Goal: Check status: Check status

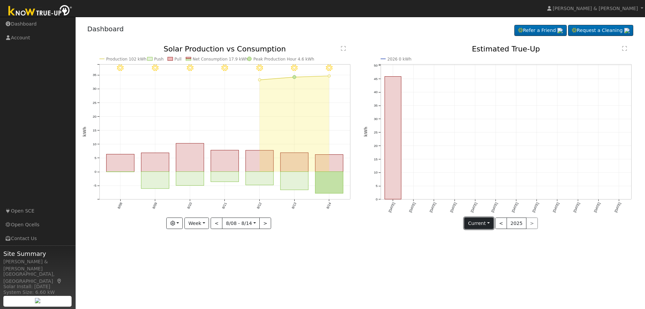
click at [489, 222] on button "Current" at bounding box center [480, 223] width 30 height 11
click at [485, 236] on link "Compare Previous" at bounding box center [491, 236] width 52 height 9
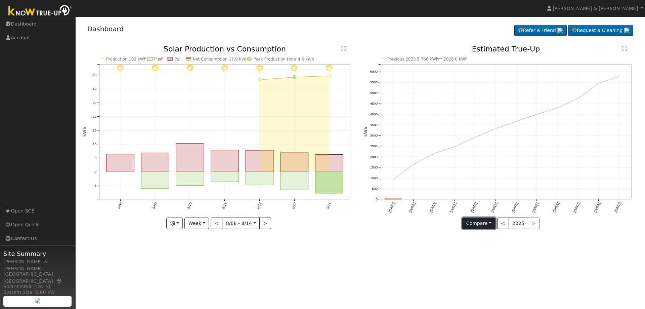
click at [486, 224] on button "Compare" at bounding box center [479, 223] width 33 height 11
click at [485, 244] on link "Current Year" at bounding box center [489, 246] width 52 height 9
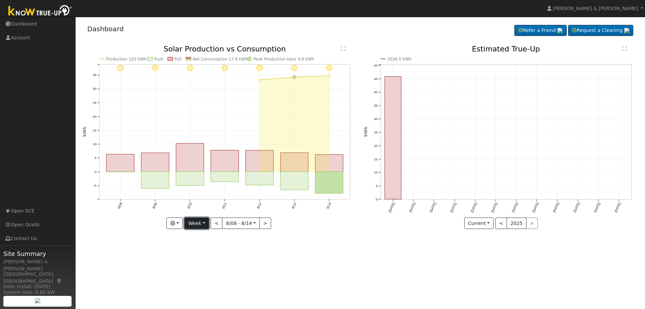
click at [204, 222] on button "Week" at bounding box center [197, 223] width 25 height 11
click at [197, 235] on link "Day" at bounding box center [208, 236] width 47 height 9
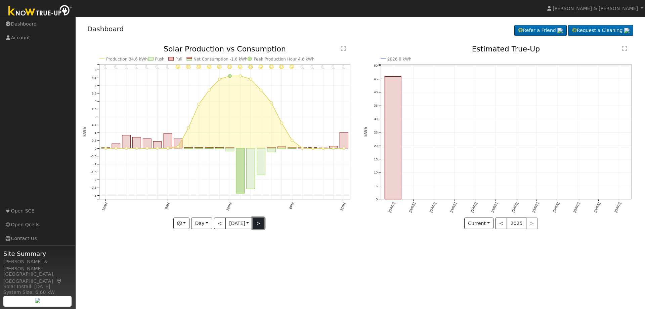
click at [259, 222] on button ">" at bounding box center [259, 223] width 12 height 11
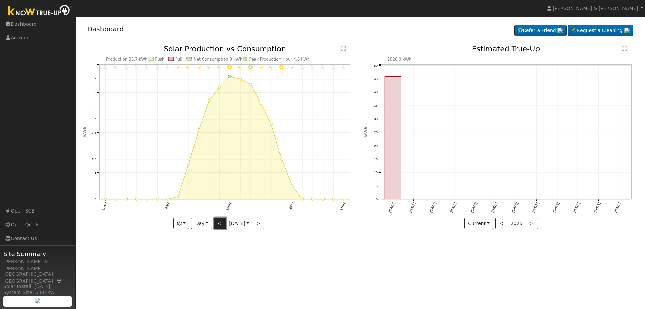
click at [218, 223] on button "<" at bounding box center [220, 223] width 12 height 11
type input "[DATE]"
